Goal: Task Accomplishment & Management: Manage account settings

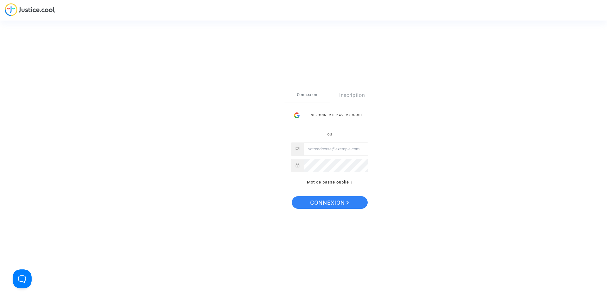
type input "[EMAIL_ADDRESS][DOMAIN_NAME]"
click at [312, 207] on span "Connexion" at bounding box center [329, 202] width 39 height 13
